Goal: Information Seeking & Learning: Check status

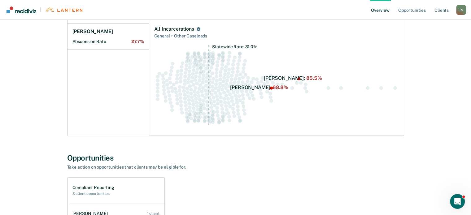
scroll to position [278, 0]
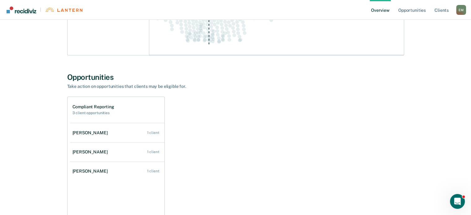
click at [89, 106] on h1 "Compliant Reporting" at bounding box center [93, 106] width 42 height 5
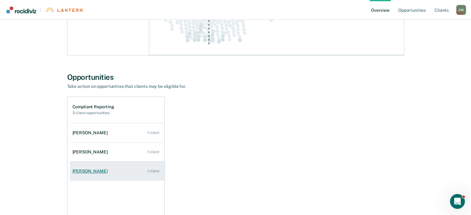
click at [89, 174] on link "[PERSON_NAME] 1 client" at bounding box center [117, 171] width 94 height 18
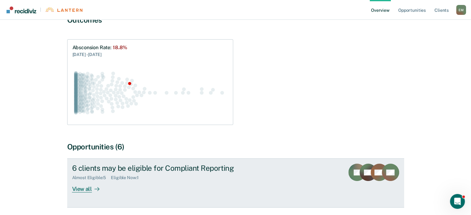
scroll to position [86, 0]
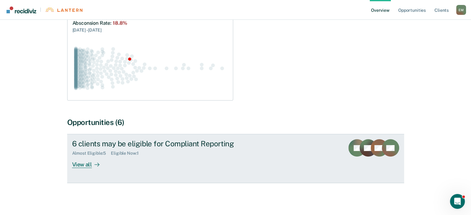
click at [80, 165] on div "View all" at bounding box center [89, 162] width 35 height 12
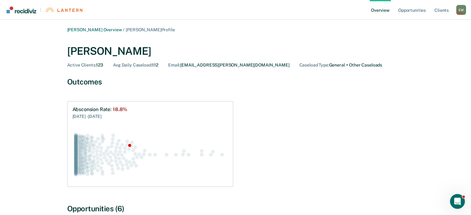
scroll to position [278, 0]
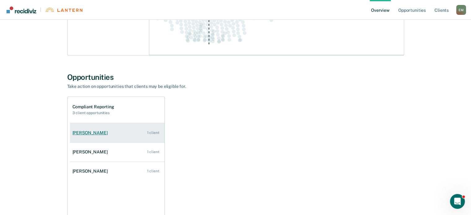
click at [97, 131] on div "[PERSON_NAME]" at bounding box center [91, 132] width 38 height 5
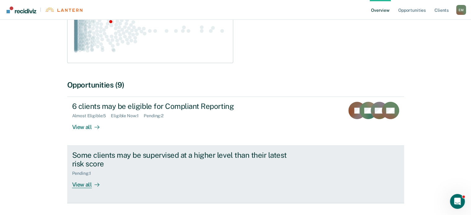
scroll to position [144, 0]
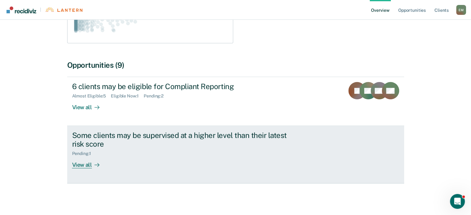
click at [81, 166] on div "View all" at bounding box center [89, 162] width 35 height 12
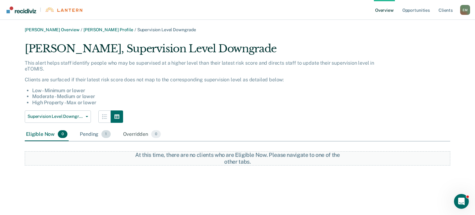
click at [92, 133] on div "Pending 1" at bounding box center [95, 135] width 33 height 14
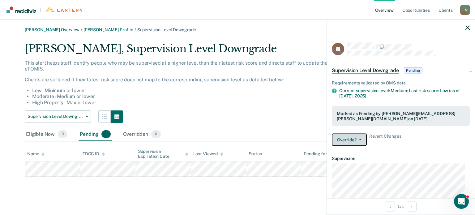
click at [359, 140] on button "Override?" at bounding box center [349, 140] width 35 height 12
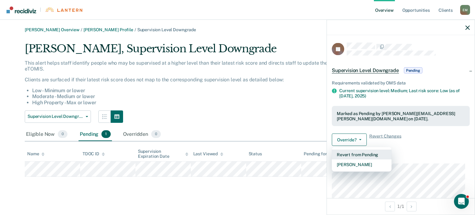
click at [361, 152] on button "Revert from Pending" at bounding box center [362, 155] width 60 height 10
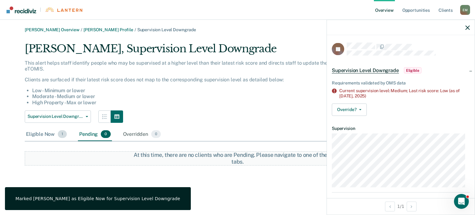
click at [46, 135] on div "Eligible Now 1" at bounding box center [46, 135] width 43 height 14
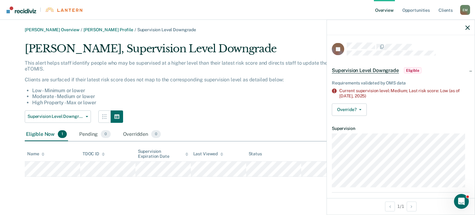
click at [143, 100] on li "High Property - Max or lower" at bounding box center [206, 103] width 349 height 6
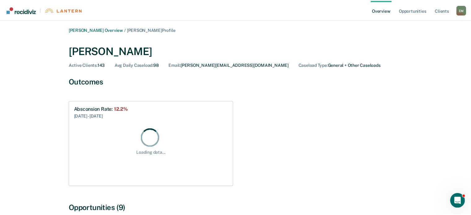
scroll to position [144, 0]
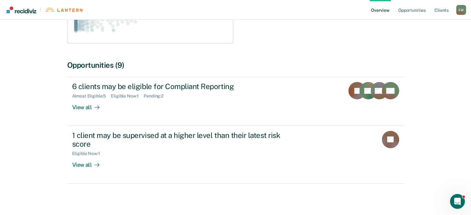
scroll to position [278, 0]
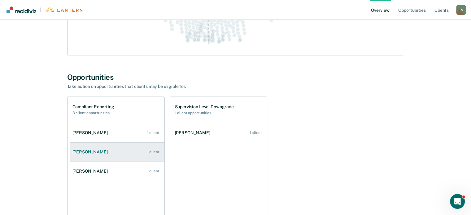
click at [100, 155] on link "[PERSON_NAME] 1 client" at bounding box center [117, 152] width 94 height 18
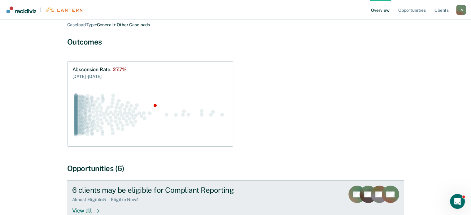
scroll to position [86, 0]
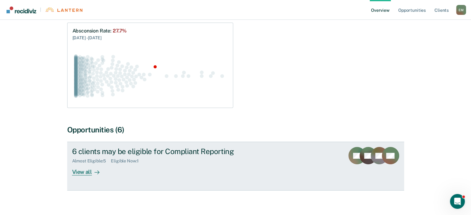
click at [84, 164] on div "View all" at bounding box center [89, 170] width 35 height 12
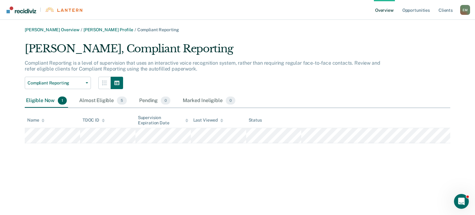
click at [348, 77] on div "Compliant Reporting Compliant Reporting" at bounding box center [203, 83] width 356 height 12
